Goal: Navigation & Orientation: Find specific page/section

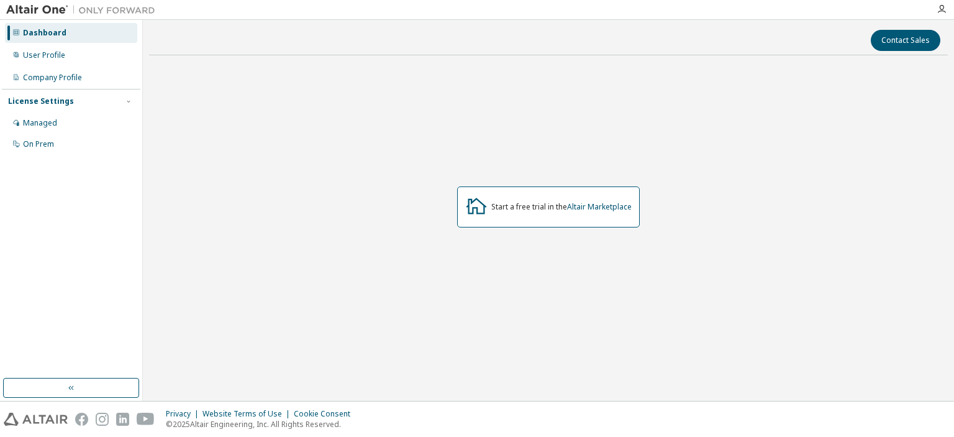
click at [99, 105] on div "License Settings" at bounding box center [71, 101] width 126 height 11
click at [86, 120] on div "Managed" at bounding box center [71, 123] width 132 height 20
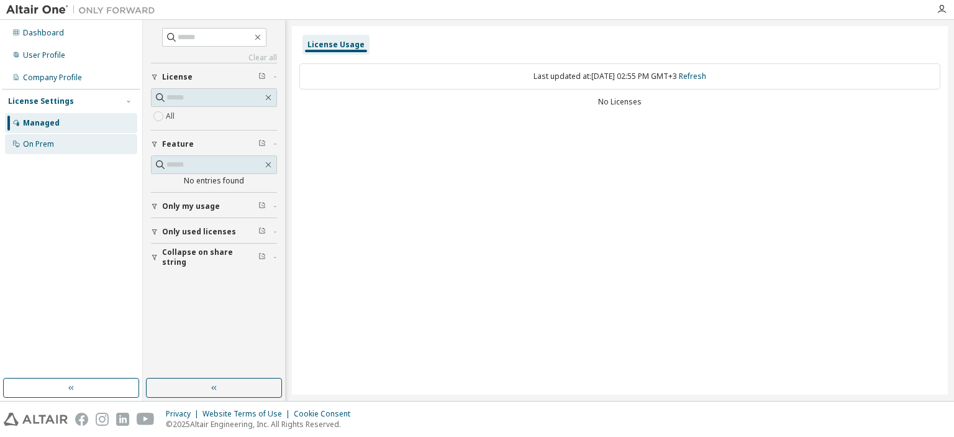
click at [75, 140] on div "On Prem" at bounding box center [71, 144] width 132 height 20
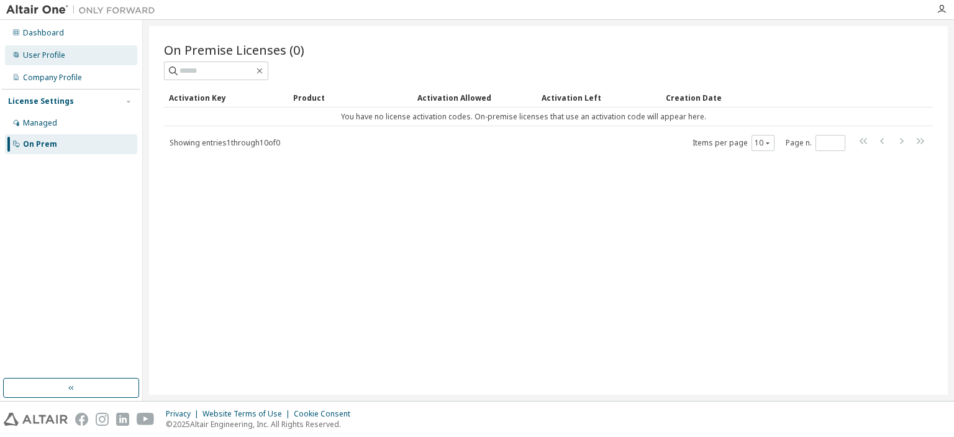
click at [60, 57] on div "User Profile" at bounding box center [44, 55] width 42 height 10
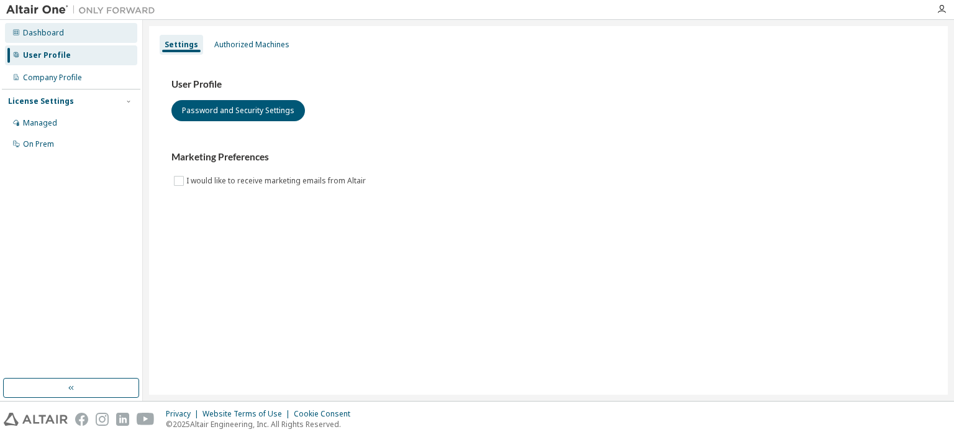
click at [62, 36] on div "Dashboard" at bounding box center [71, 33] width 132 height 20
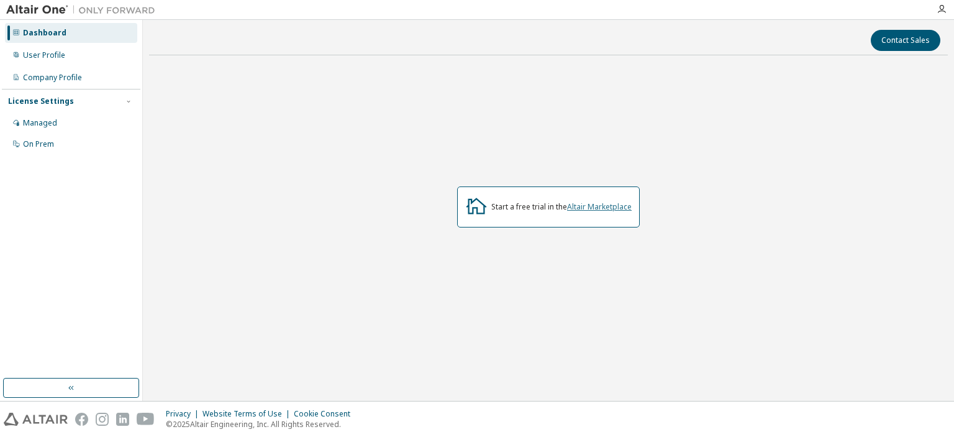
click at [593, 206] on link "Altair Marketplace" at bounding box center [599, 206] width 65 height 11
